Goal: Task Accomplishment & Management: Use online tool/utility

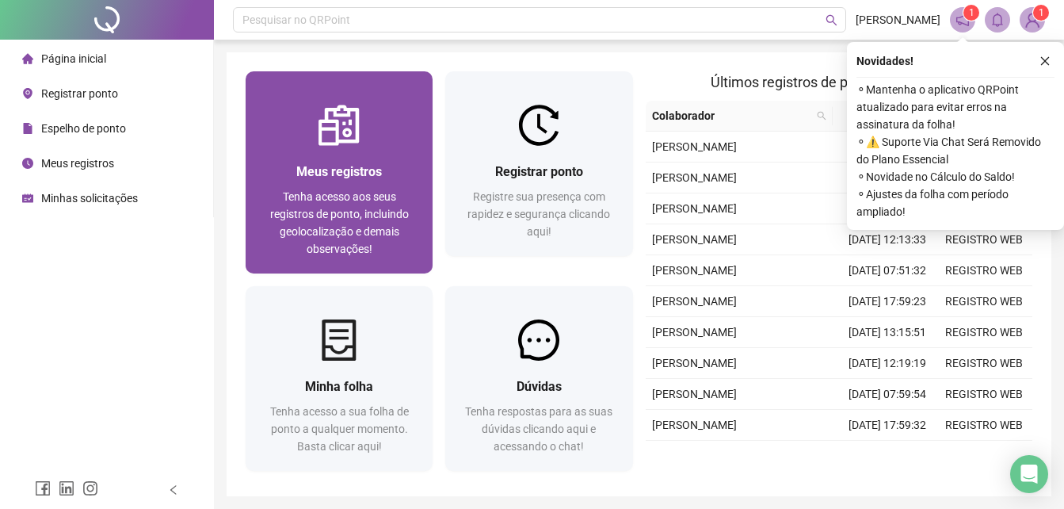
click at [310, 150] on div "Meus registros Tenha acesso aos seus registros de ponto, incluindo geolocalizaç…" at bounding box center [339, 210] width 187 height 128
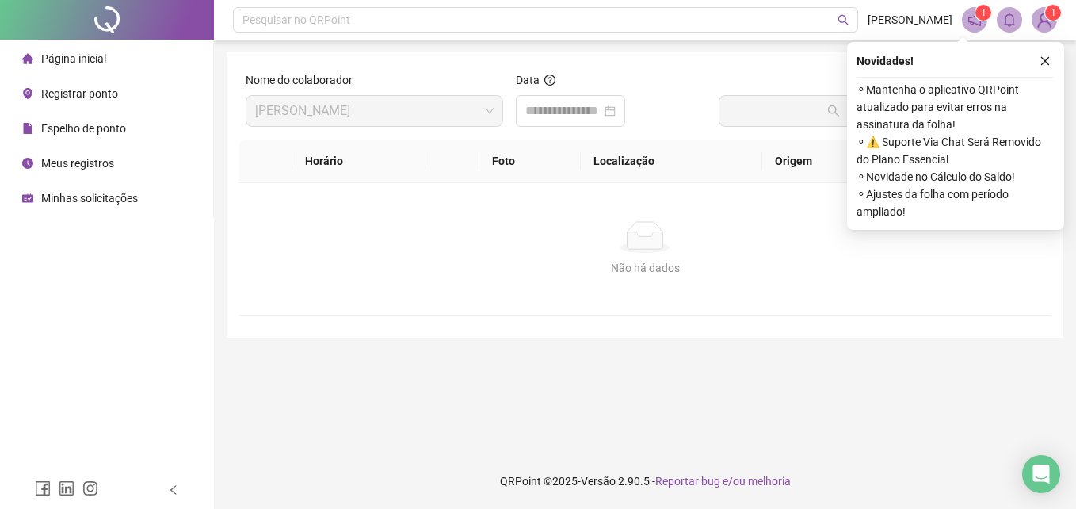
click at [556, 90] on div "Data" at bounding box center [611, 83] width 190 height 24
click at [558, 108] on input at bounding box center [563, 110] width 76 height 19
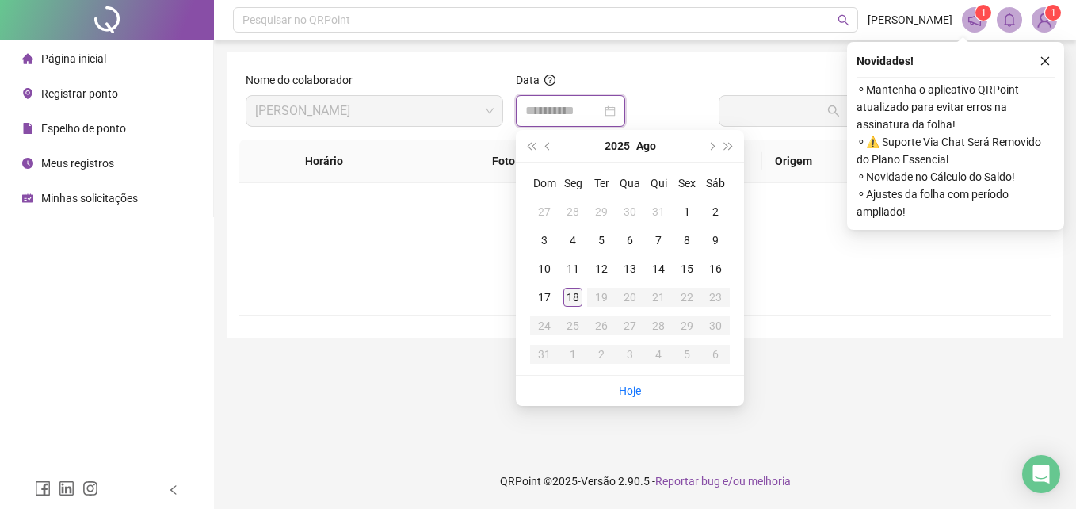
type input "**********"
click at [561, 298] on td "18" at bounding box center [573, 297] width 29 height 29
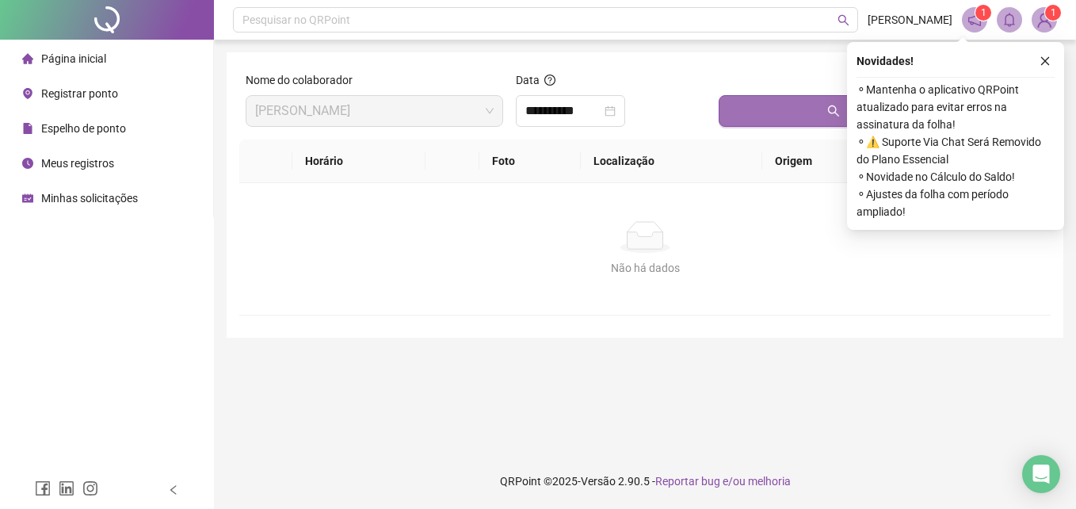
click at [763, 122] on button "Buscar registros" at bounding box center [882, 111] width 326 height 32
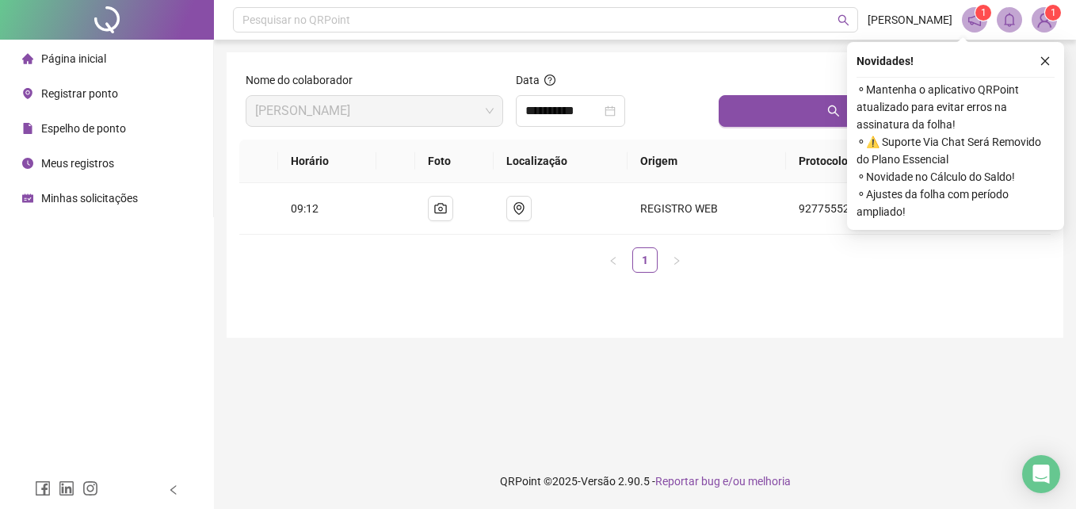
click at [87, 82] on div "Registrar ponto" at bounding box center [70, 94] width 96 height 32
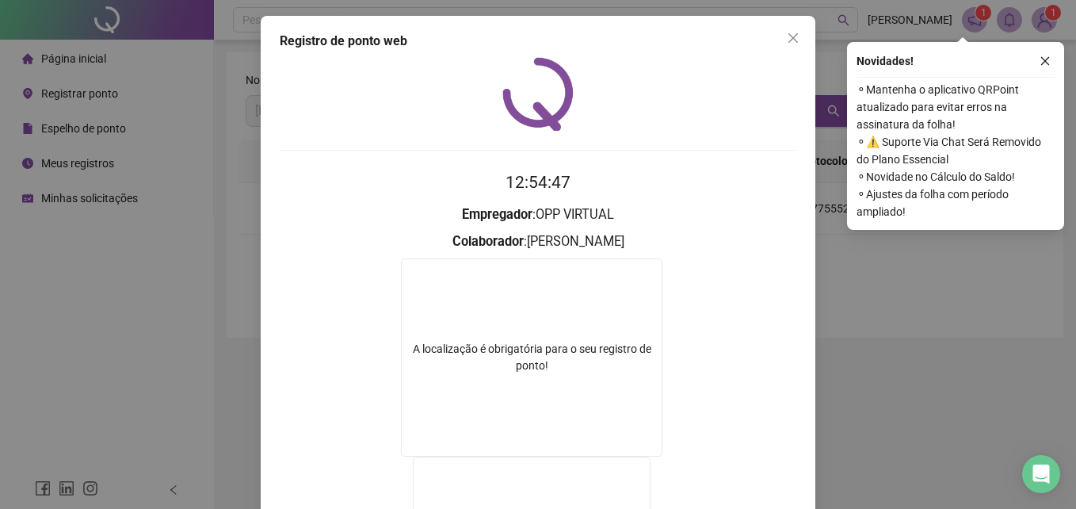
click at [787, 32] on icon "close" at bounding box center [793, 38] width 13 height 13
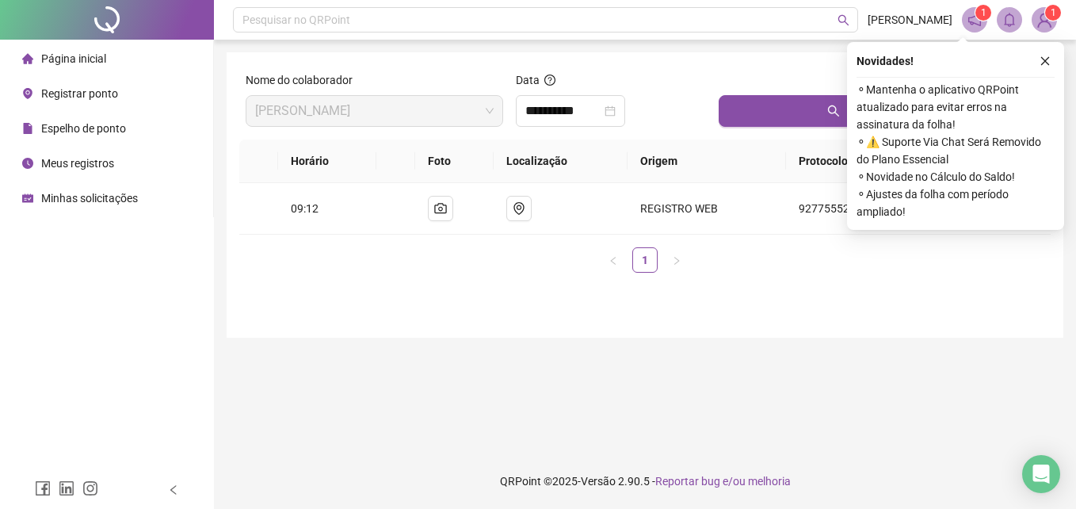
click at [82, 90] on span "Registrar ponto" at bounding box center [79, 93] width 77 height 13
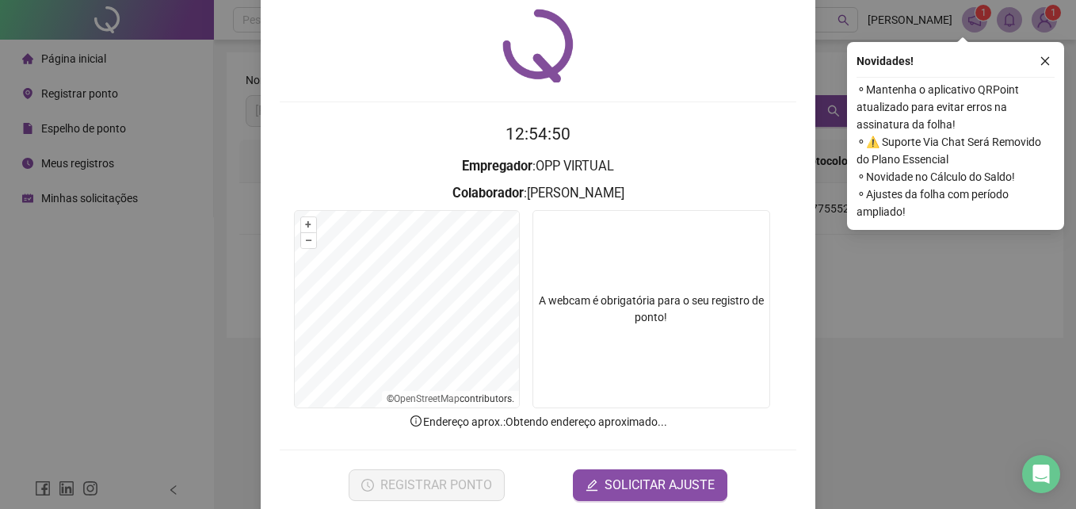
scroll to position [75, 0]
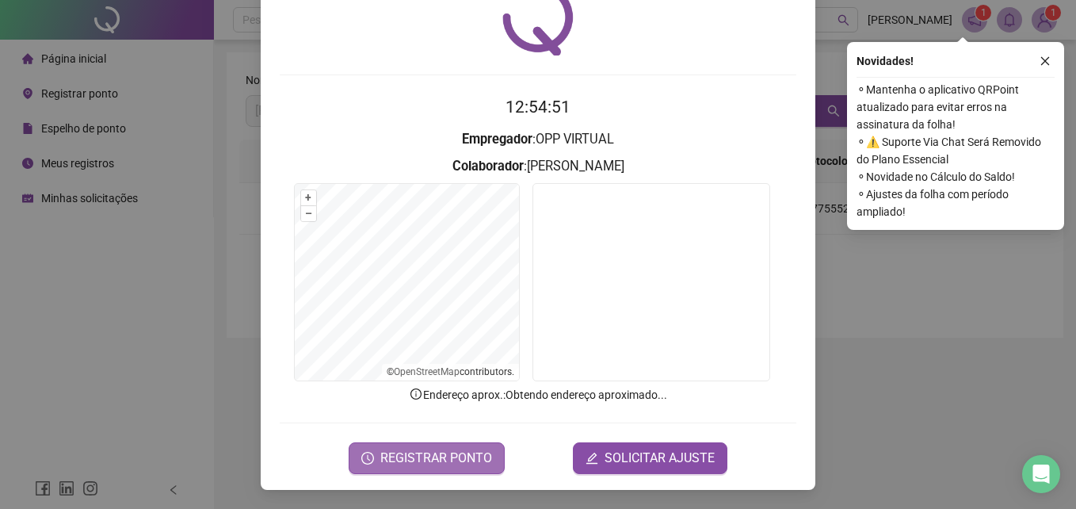
click at [444, 455] on span "REGISTRAR PONTO" at bounding box center [436, 457] width 112 height 19
